Goal: Communication & Community: Answer question/provide support

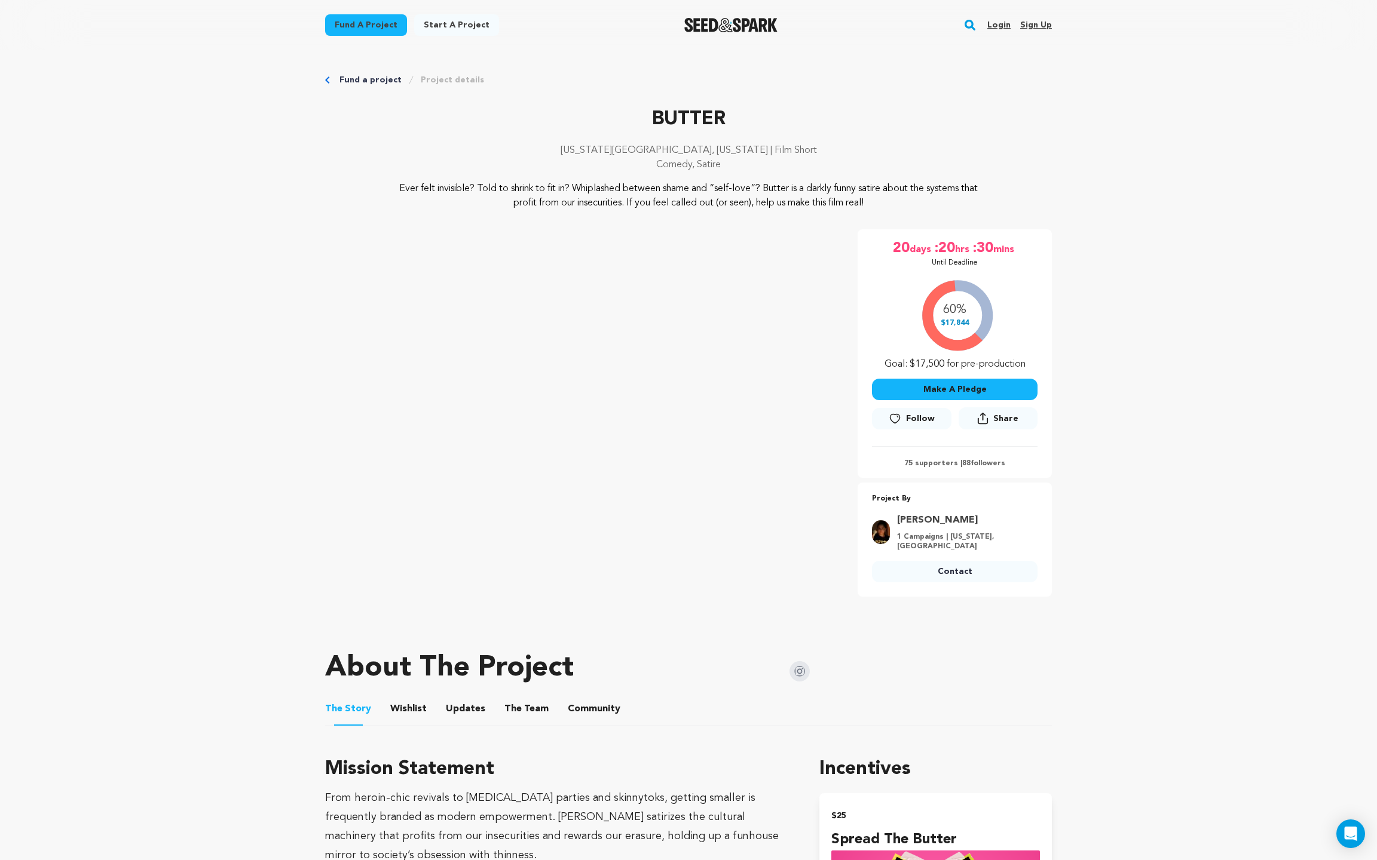
click at [1019, 160] on p "Comedy, Satire" at bounding box center [688, 165] width 727 height 14
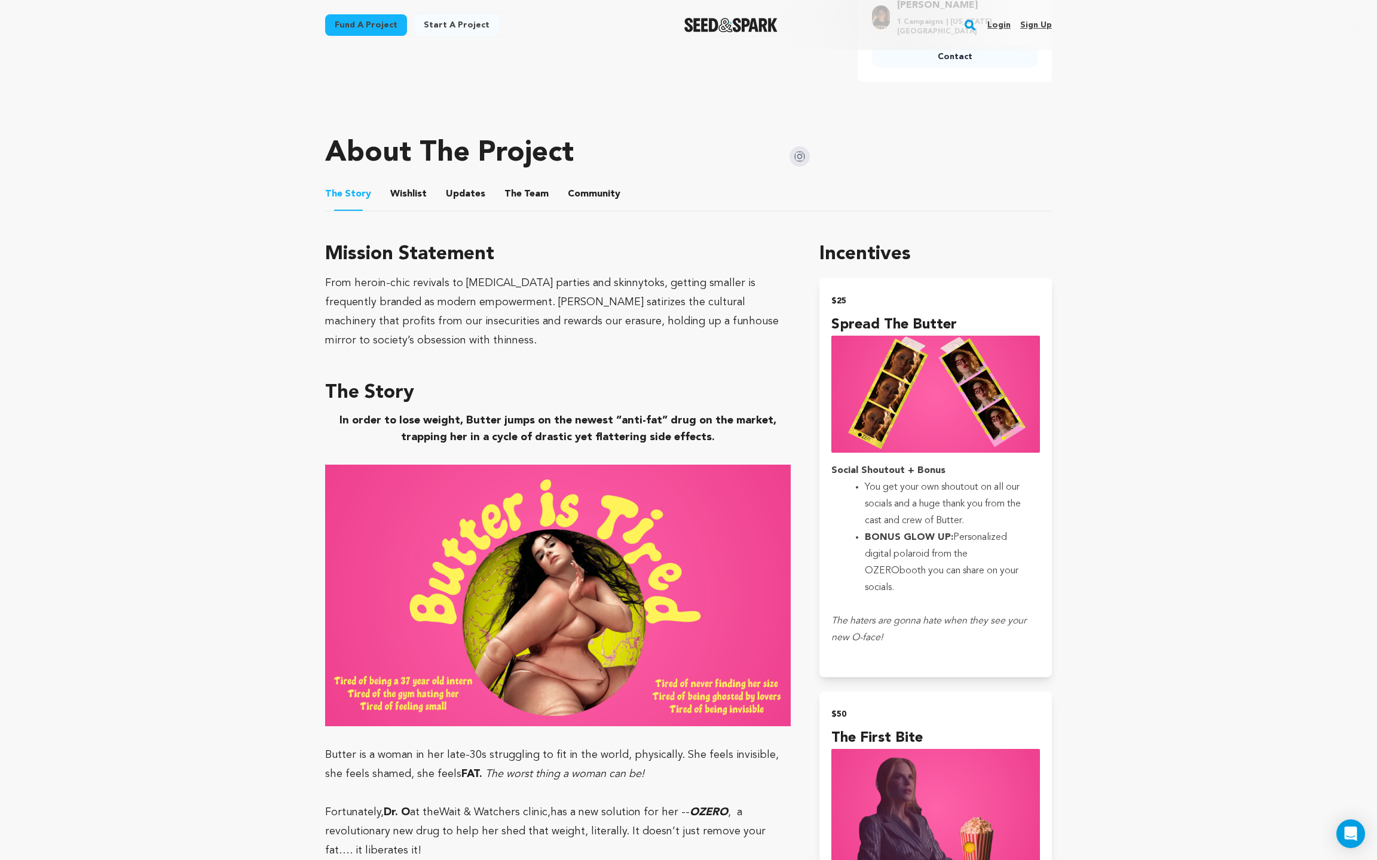
scroll to position [519, 0]
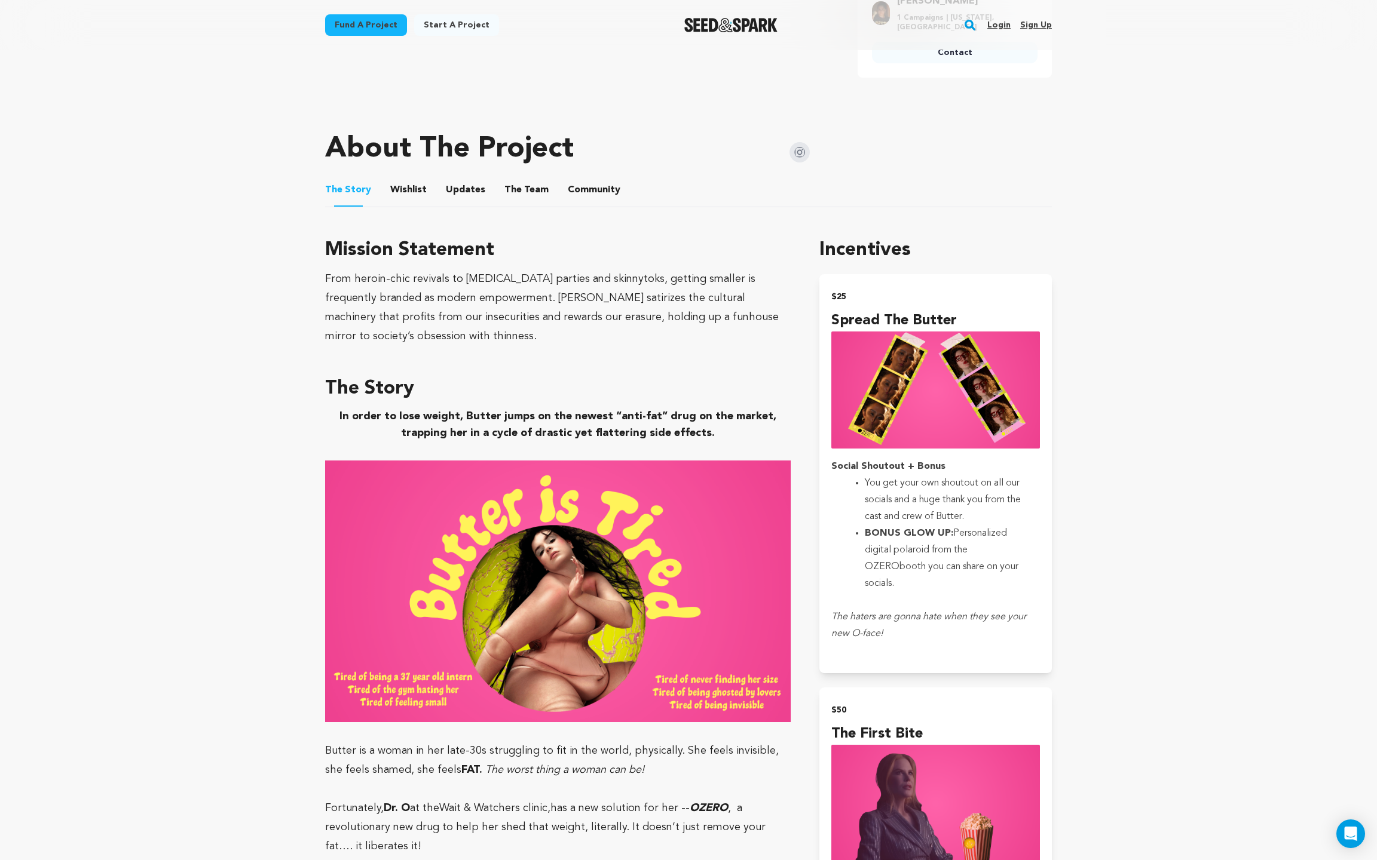
click at [998, 23] on link "Login" at bounding box center [998, 25] width 23 height 19
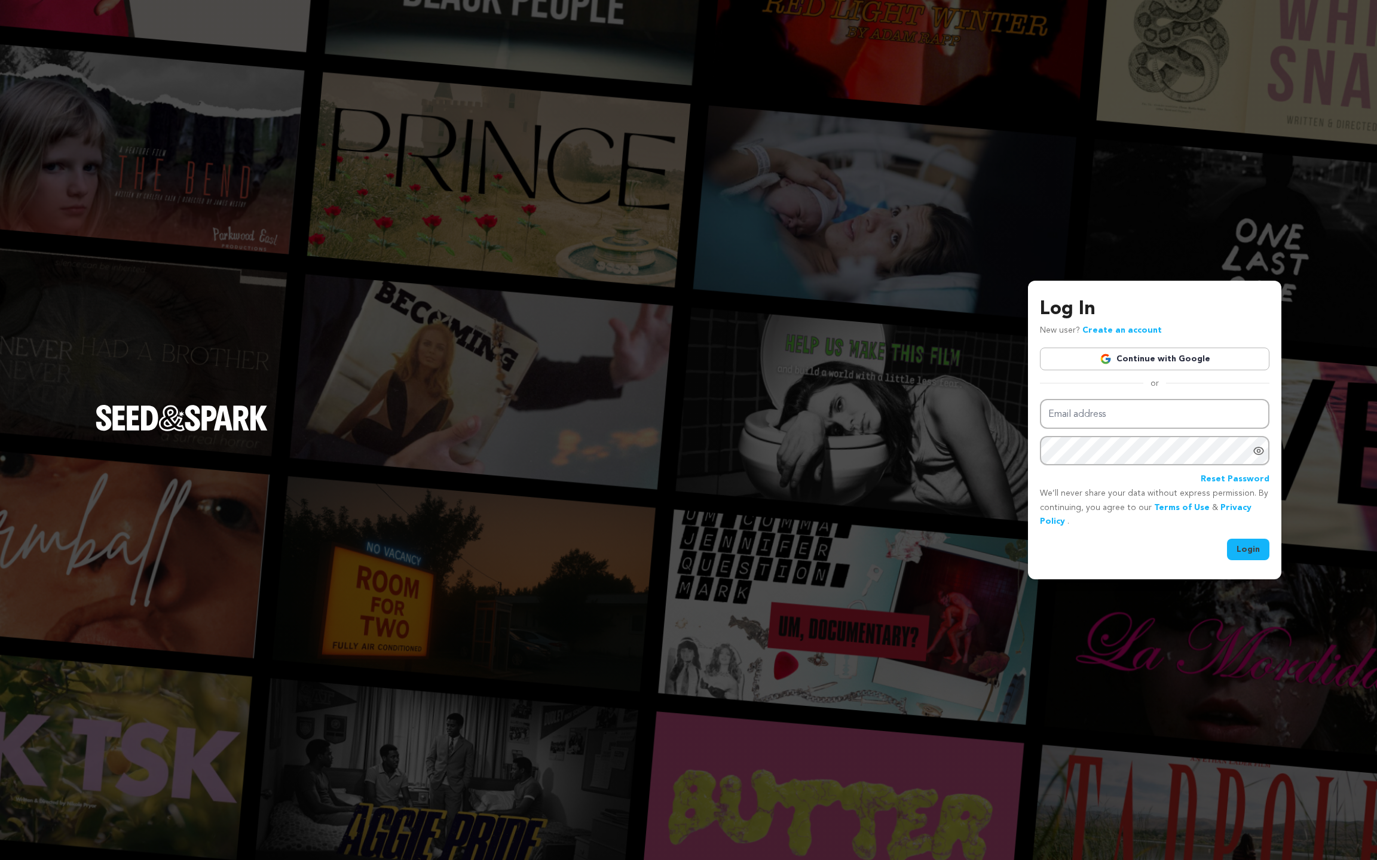
type input "butterthesisfilm@gmail.com"
click at [1253, 560] on button "Login" at bounding box center [1248, 550] width 42 height 22
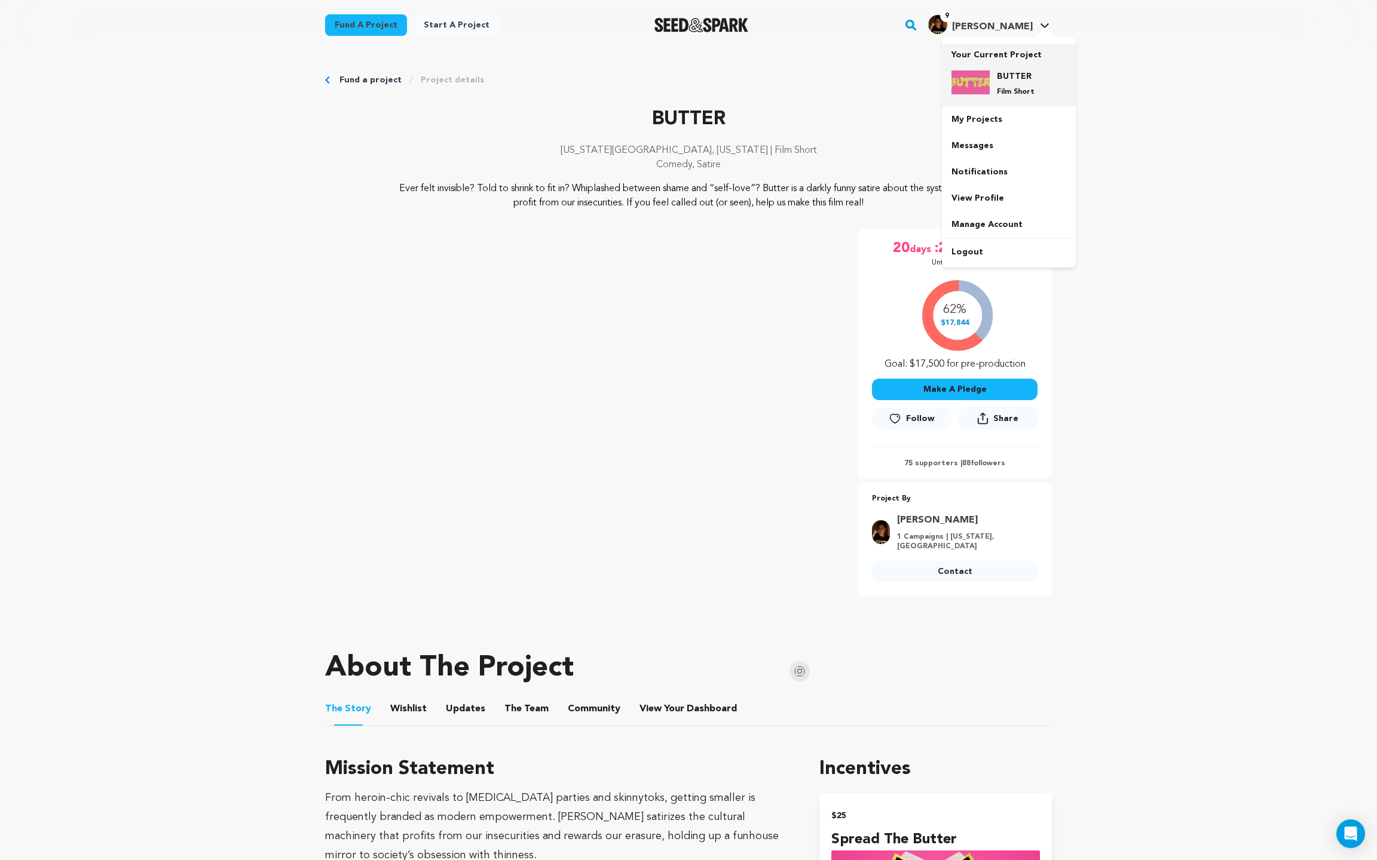
click at [1015, 67] on div "BUTTER Film Short" at bounding box center [1008, 83] width 115 height 45
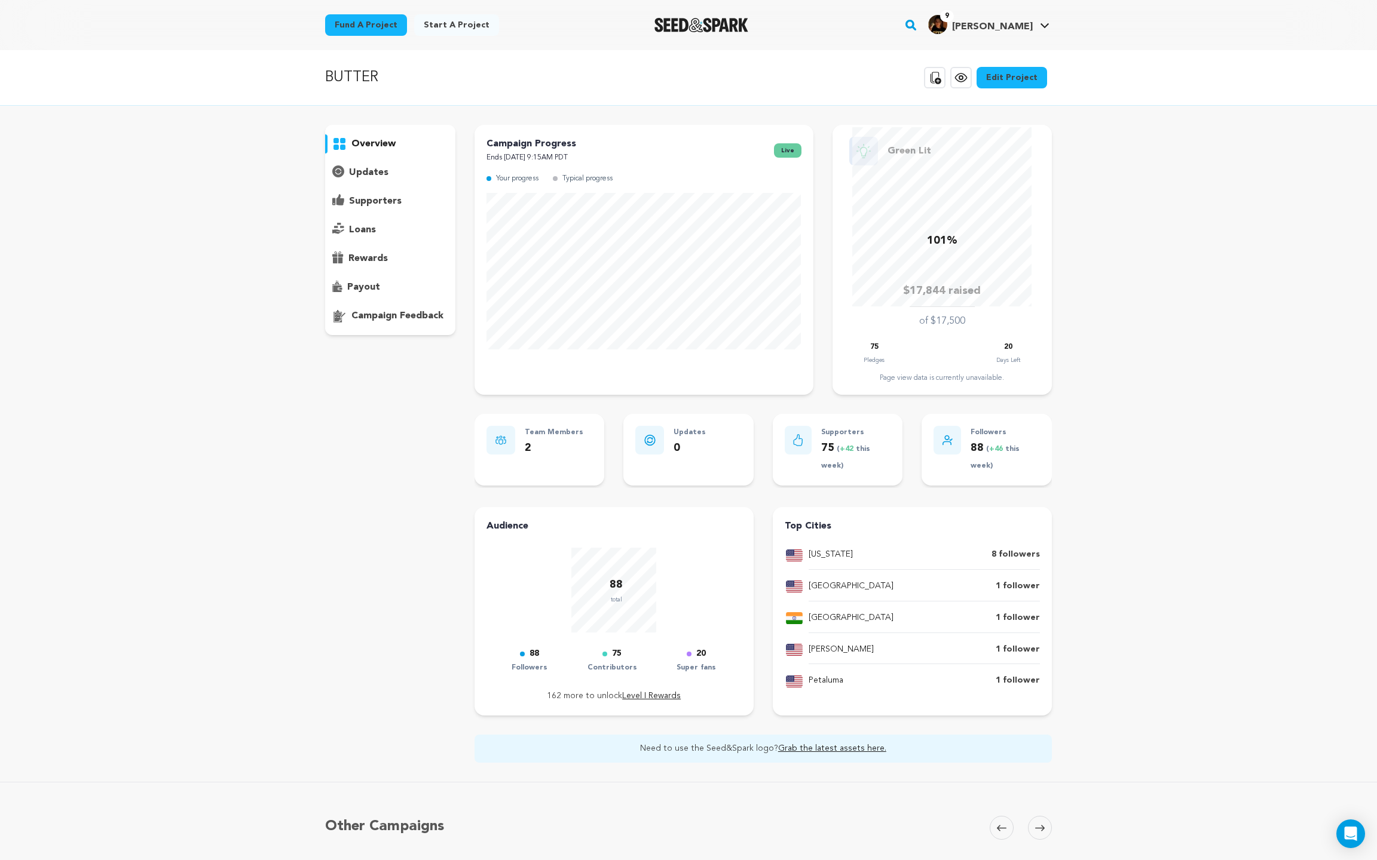
click at [391, 198] on p "supporters" at bounding box center [375, 201] width 53 height 14
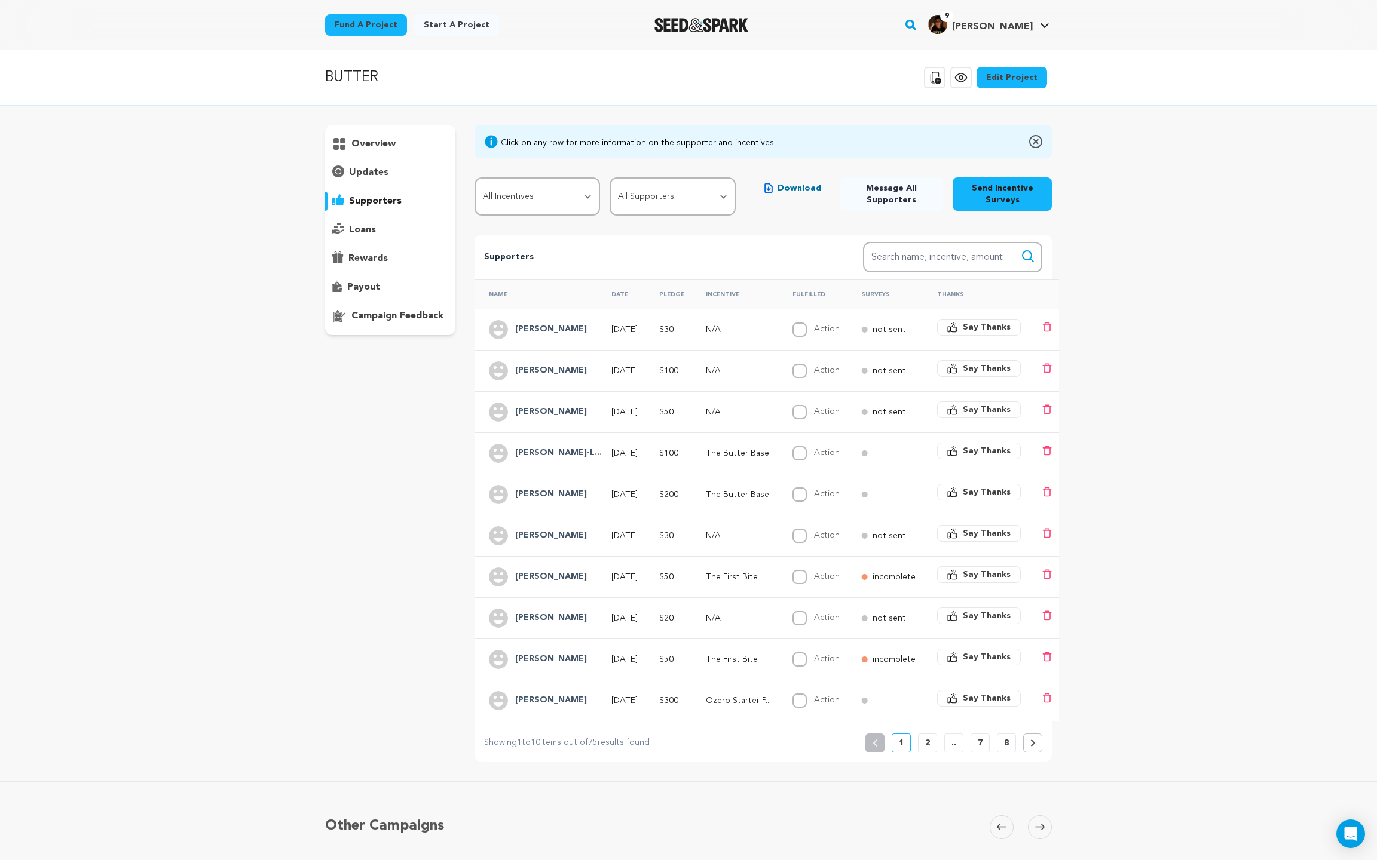
click at [545, 697] on h4 "[PERSON_NAME]" at bounding box center [551, 701] width 72 height 14
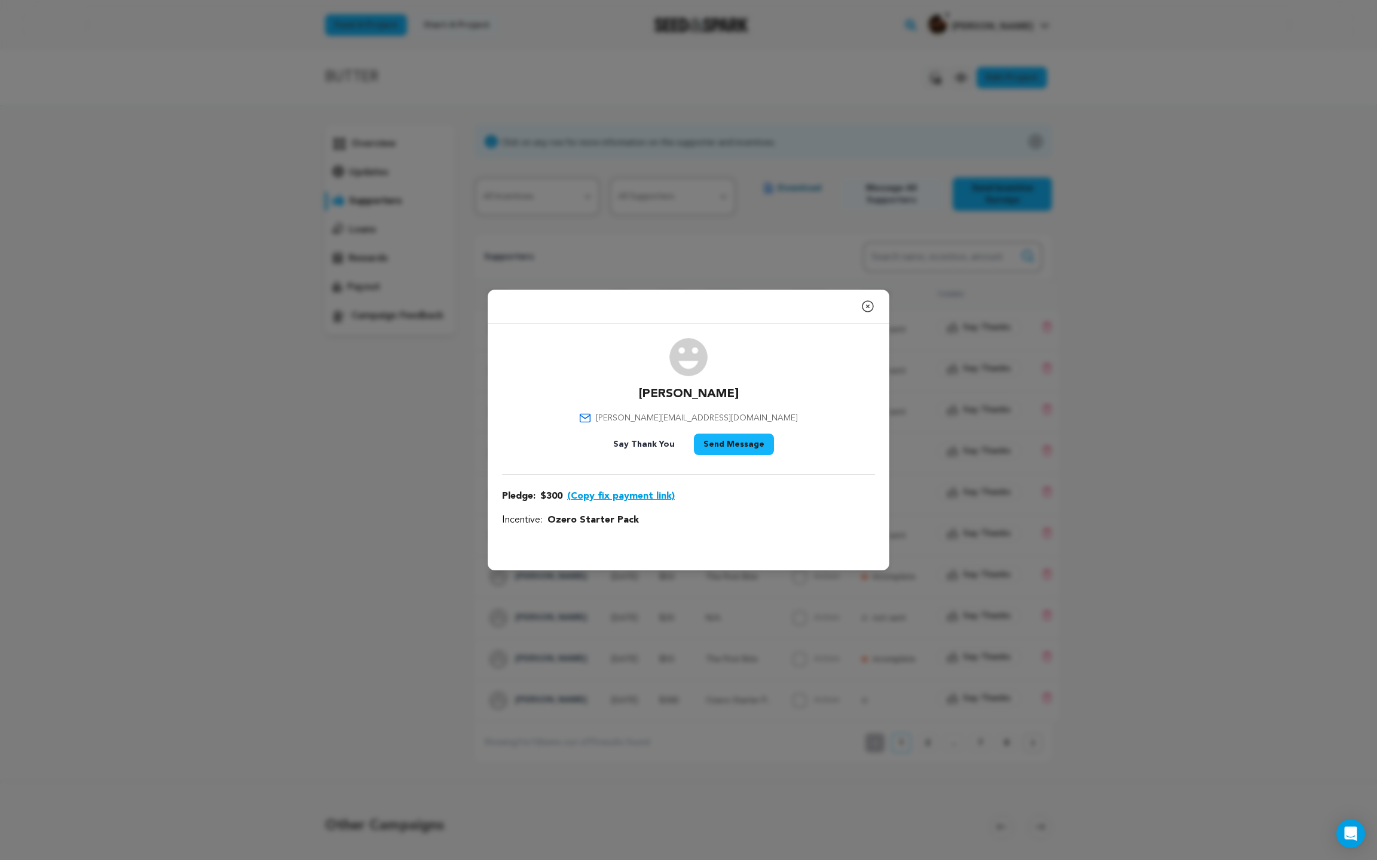
click at [868, 299] on button "Close modal" at bounding box center [867, 307] width 14 height 24
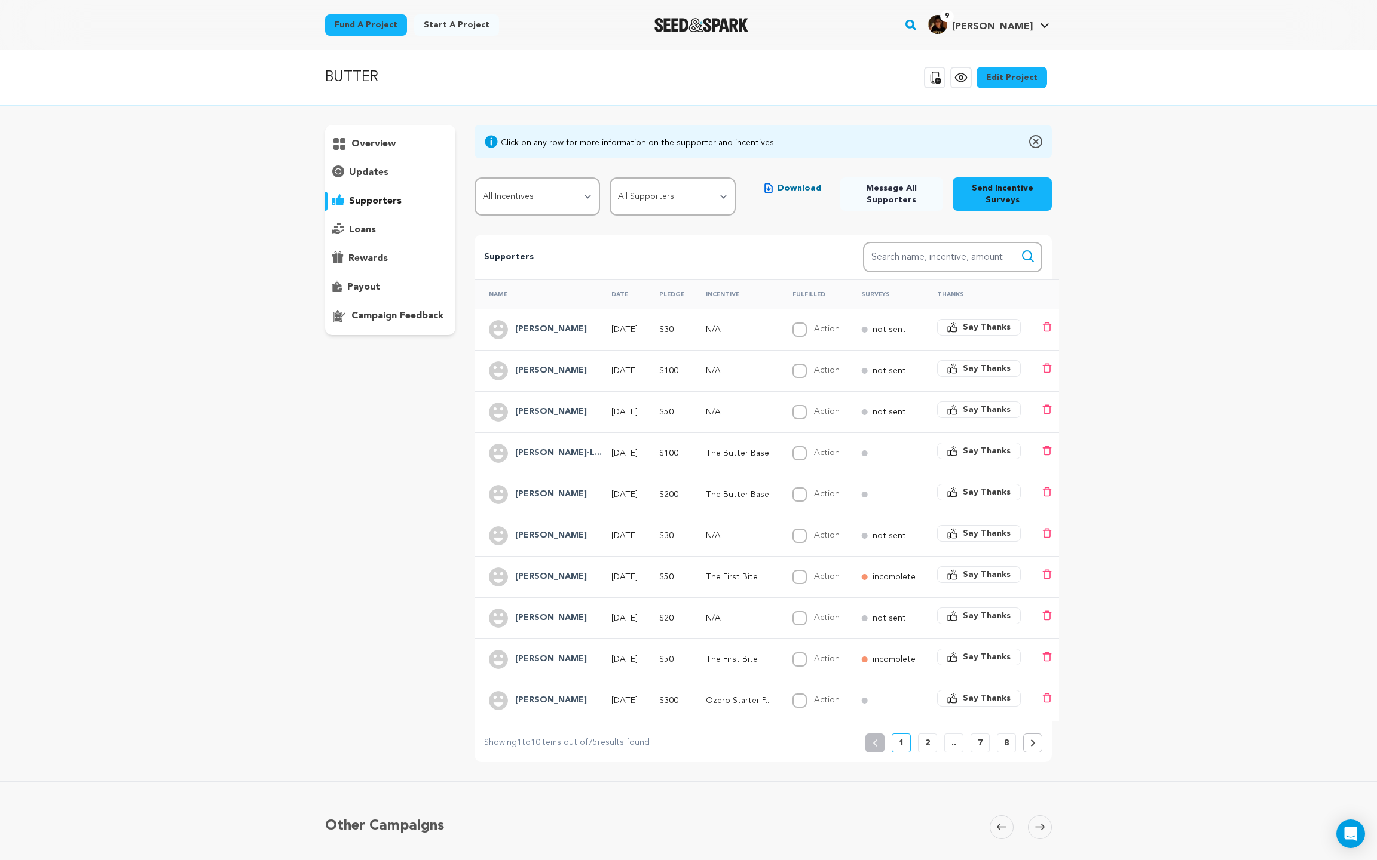
click at [874, 293] on th "Surveys" at bounding box center [885, 294] width 76 height 29
click at [887, 654] on p "incomplete" at bounding box center [893, 660] width 43 height 12
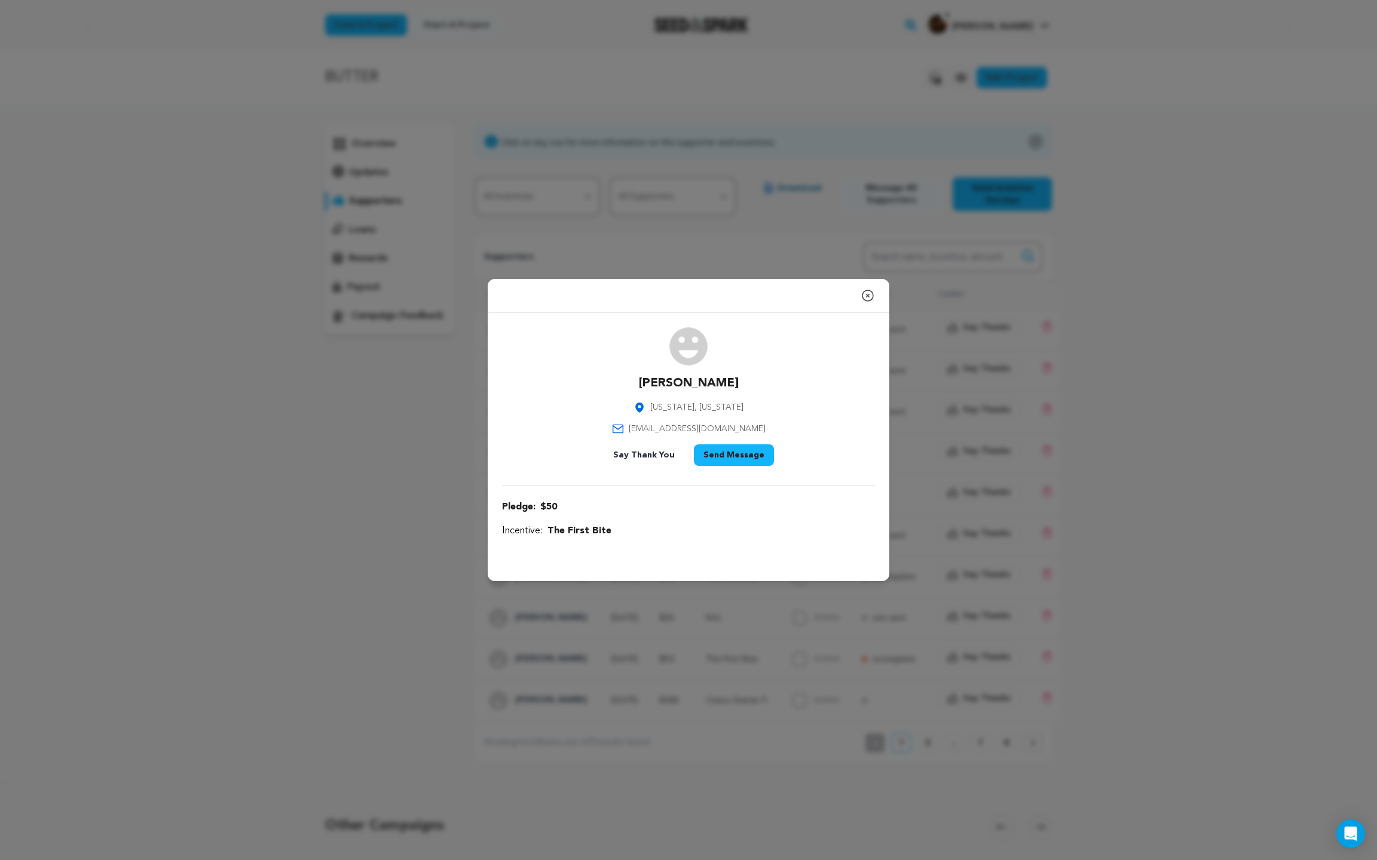
click at [866, 291] on icon "button" at bounding box center [867, 296] width 14 height 14
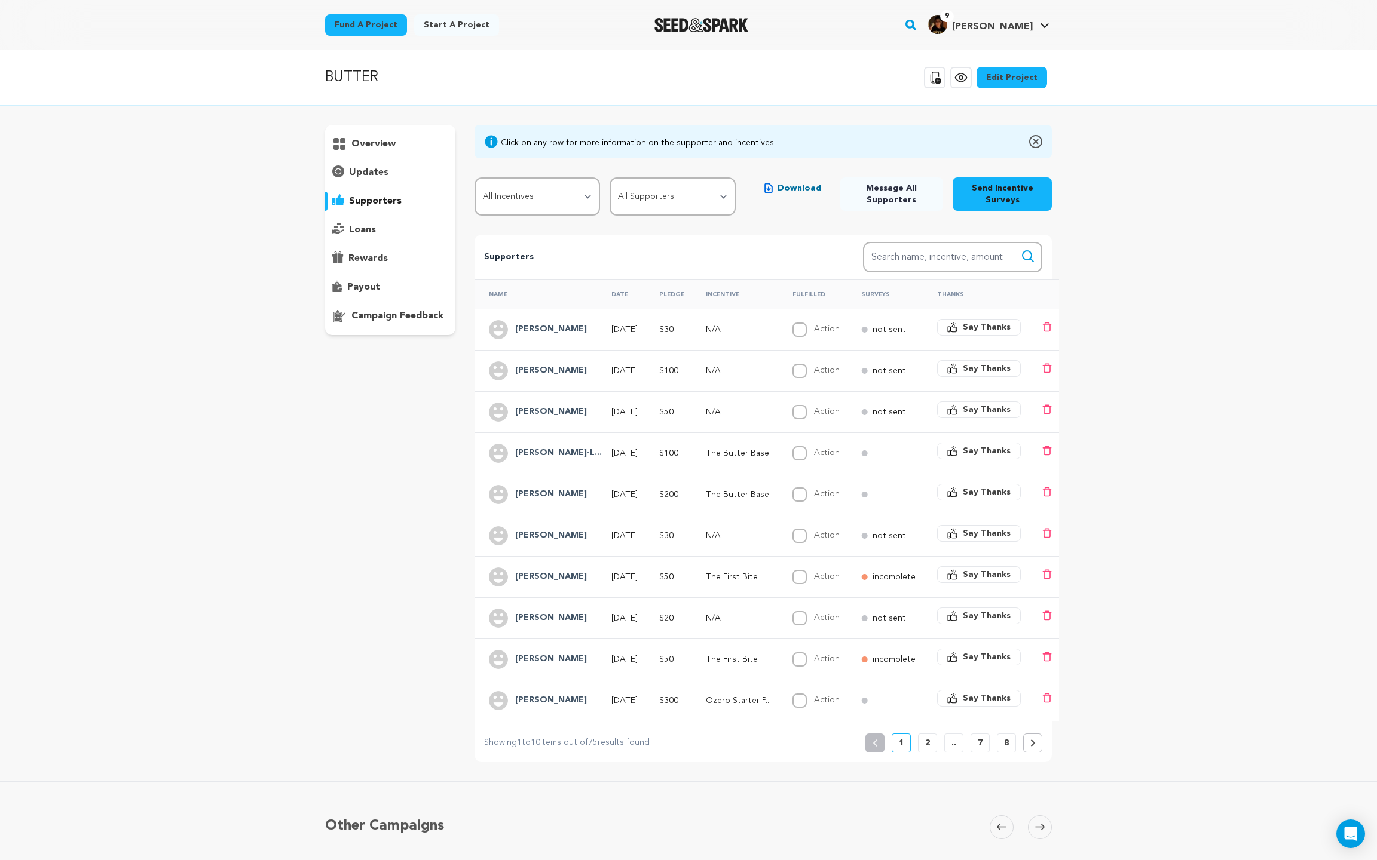
click at [923, 734] on button "2" at bounding box center [927, 743] width 19 height 19
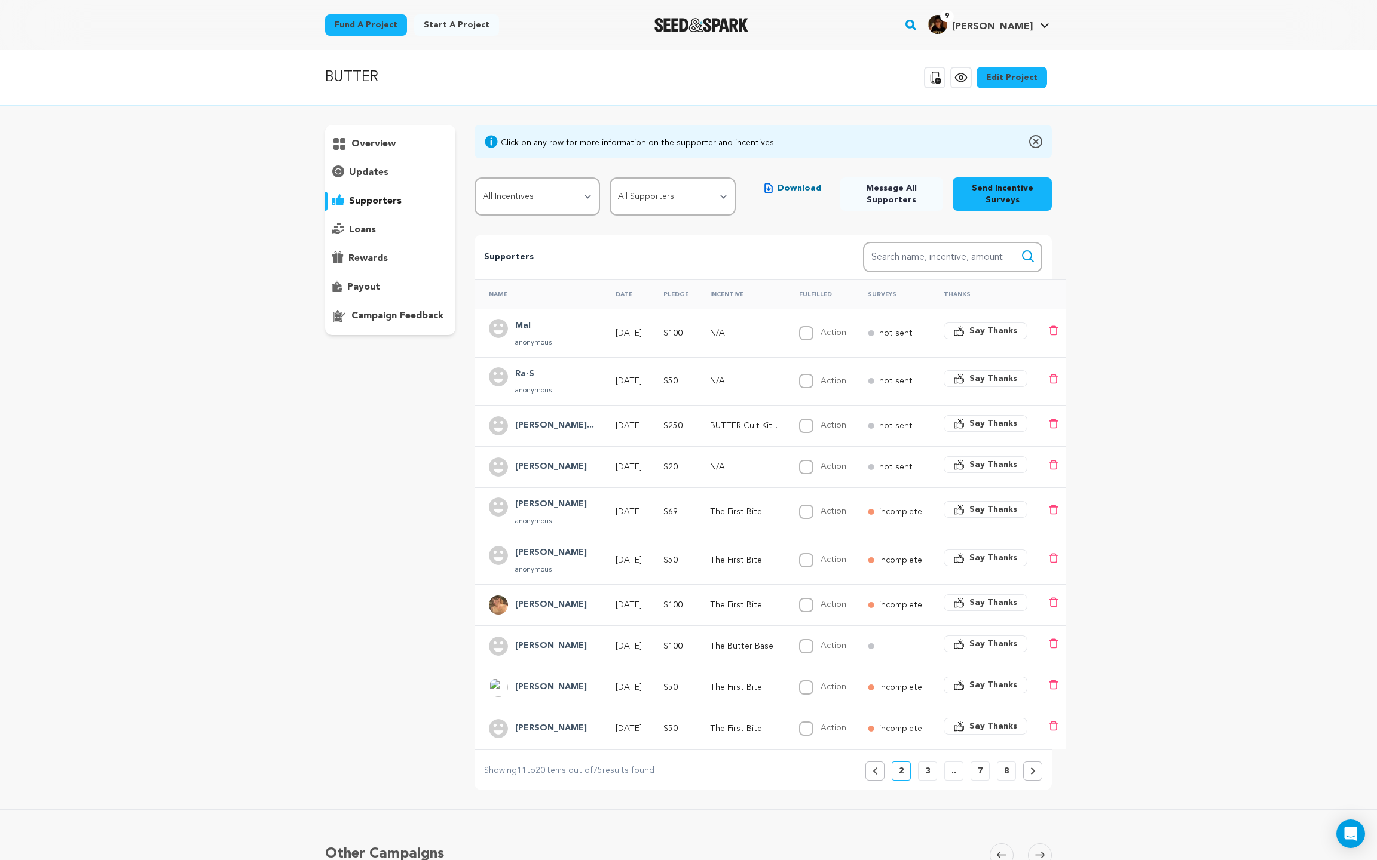
click at [882, 289] on th "Surveys" at bounding box center [891, 294] width 76 height 29
click at [928, 769] on p "3" at bounding box center [927, 771] width 5 height 12
